Goal: Obtain resource: Obtain resource

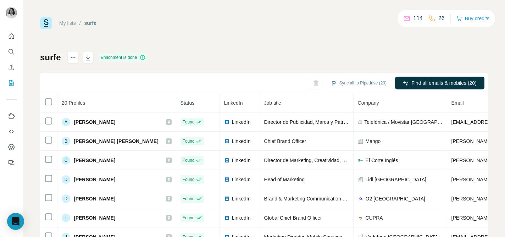
click at [51, 58] on h1 "surfe" at bounding box center [50, 57] width 21 height 11
click at [70, 59] on icon "actions" at bounding box center [73, 57] width 7 height 7
click at [68, 22] on link "My lists" at bounding box center [67, 23] width 17 height 6
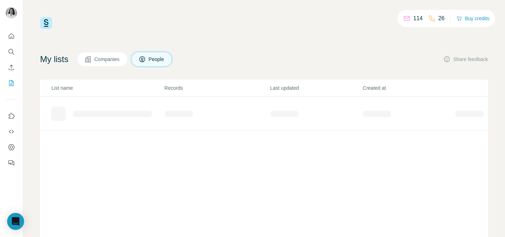
click at [45, 20] on img at bounding box center [46, 23] width 12 height 12
click at [144, 61] on icon at bounding box center [142, 59] width 7 height 7
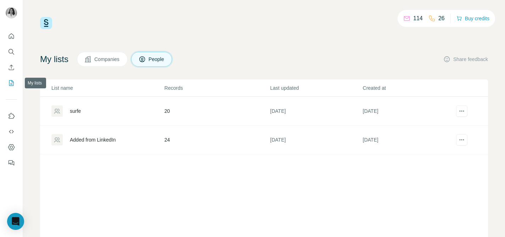
click at [12, 79] on button "My lists" at bounding box center [11, 83] width 11 height 13
click at [12, 54] on icon "Search" at bounding box center [11, 51] width 7 height 7
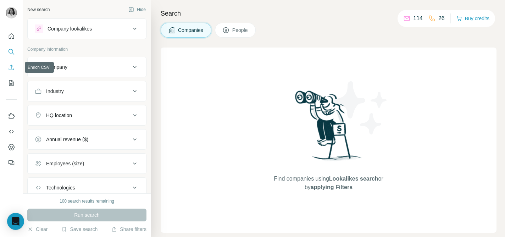
click at [12, 63] on button "Enrich CSV" at bounding box center [11, 67] width 11 height 13
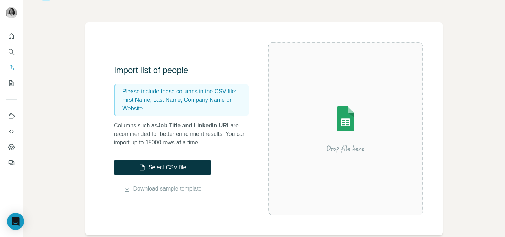
scroll to position [35, 0]
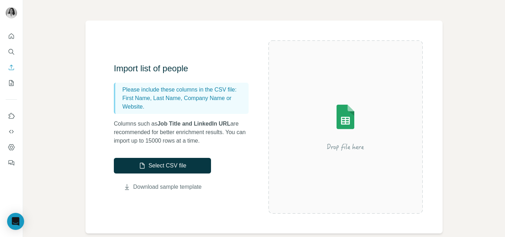
click at [164, 187] on link "Download sample template" at bounding box center [167, 187] width 68 height 9
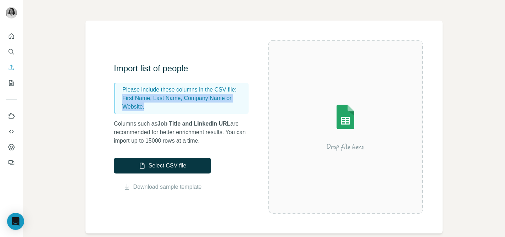
drag, startPoint x: 150, startPoint y: 107, endPoint x: 121, endPoint y: 98, distance: 29.6
click at [121, 98] on div "Please include these columns in the CSV file: First Name, Last Name, Company Na…" at bounding box center [181, 98] width 135 height 31
copy p "First Name, Last Name, Company Name or Website."
